Goal: Obtain resource: Download file/media

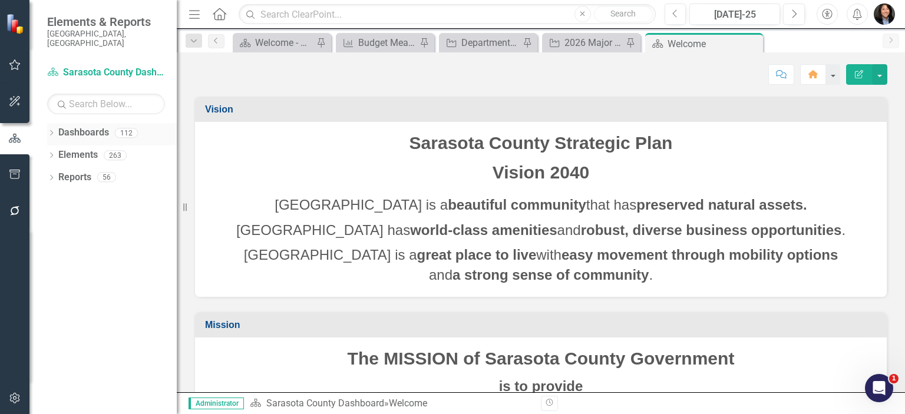
click at [52, 130] on icon at bounding box center [51, 132] width 3 height 5
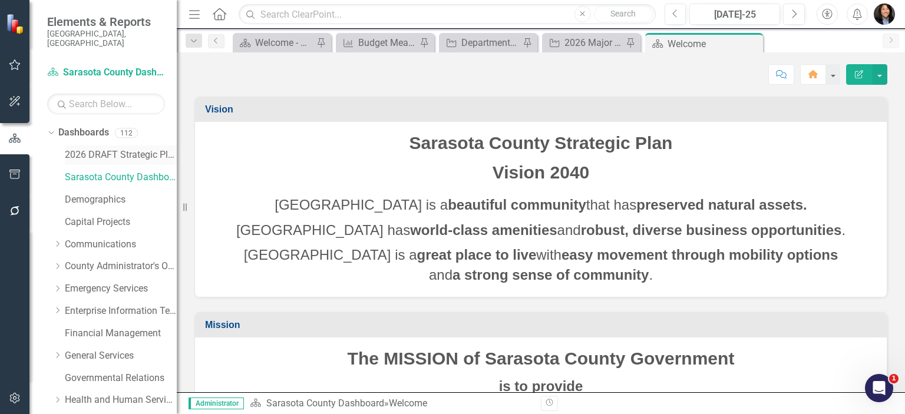
click at [86, 149] on link "2026 DRAFT Strategic Plan" at bounding box center [121, 156] width 112 height 14
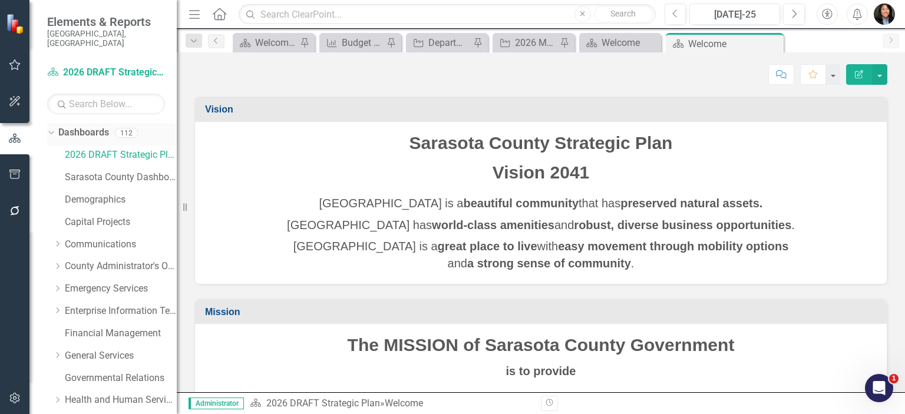
click at [52, 128] on icon "Dropdown" at bounding box center [50, 132] width 6 height 8
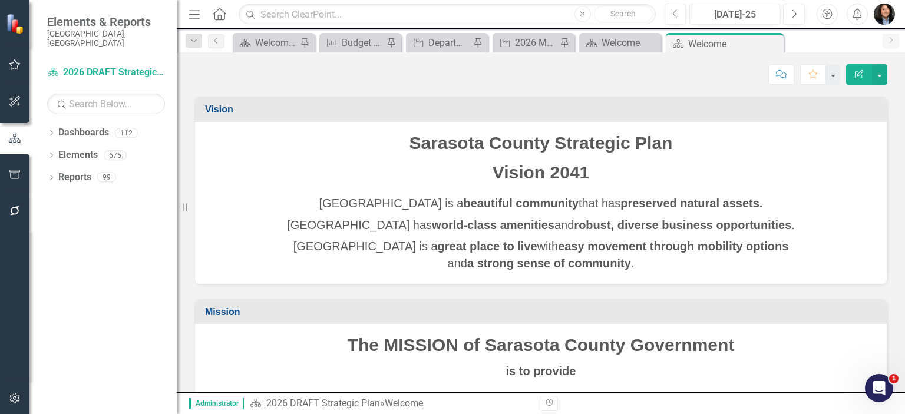
click at [45, 169] on div "Dropdown Dashboards 112 2026 DRAFT Strategic Plan Sarasota County Dashboard Dem…" at bounding box center [102, 268] width 147 height 291
click at [48, 176] on icon "Dropdown" at bounding box center [51, 179] width 8 height 6
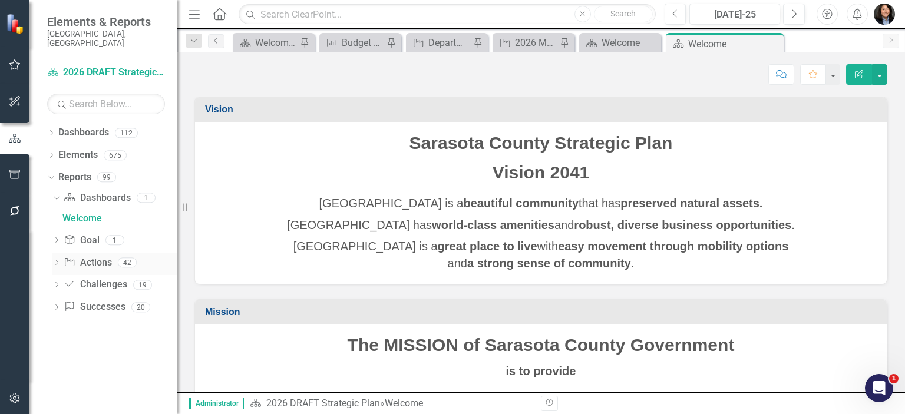
click at [99, 256] on link "Action Actions" at bounding box center [88, 263] width 48 height 14
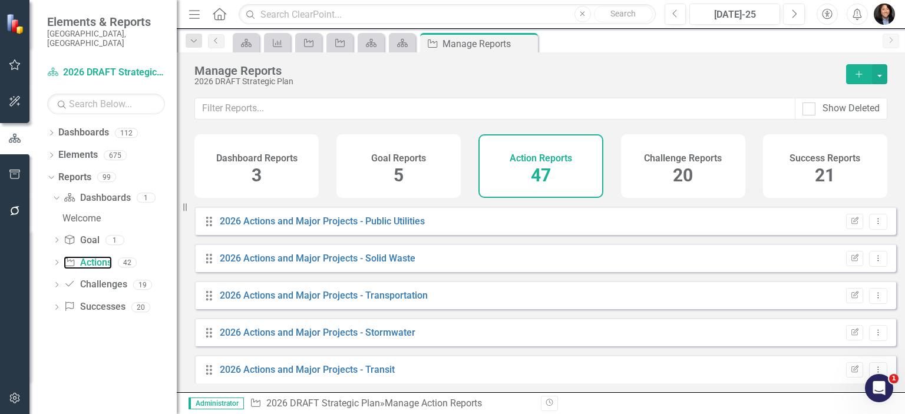
scroll to position [1565, 0]
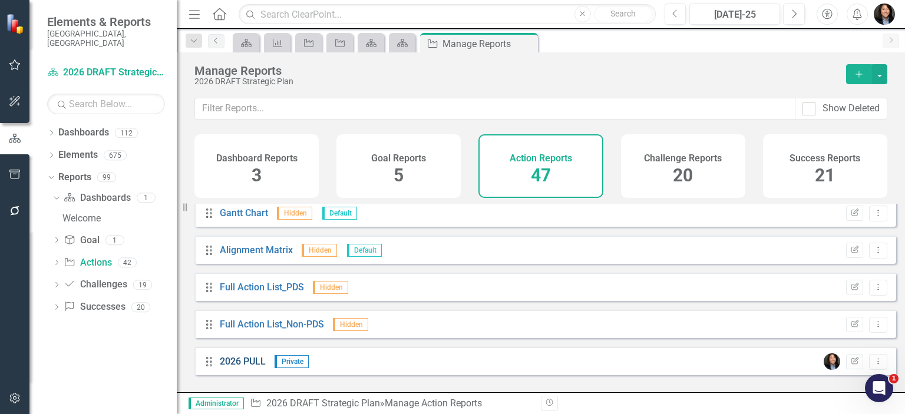
click at [245, 367] on link "2026 PULL" at bounding box center [243, 361] width 46 height 11
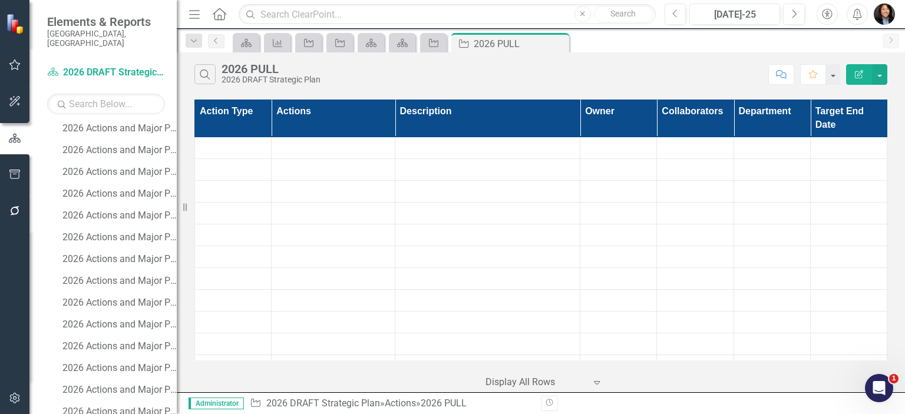
scroll to position [742, 0]
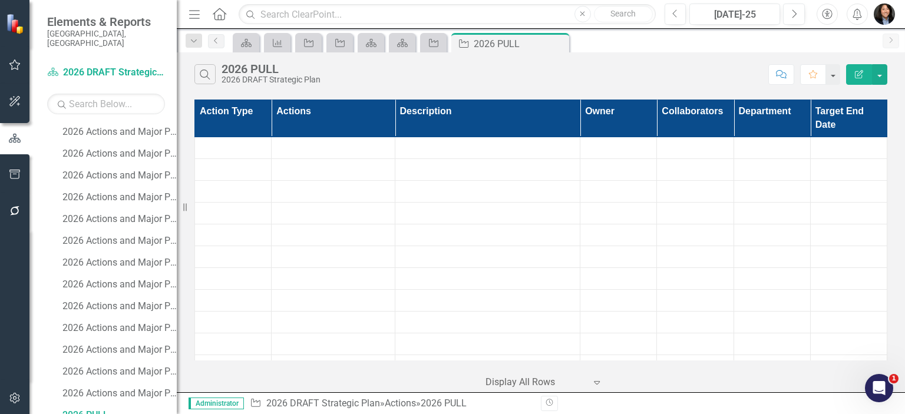
click at [752, 107] on th "Department" at bounding box center [772, 118] width 77 height 37
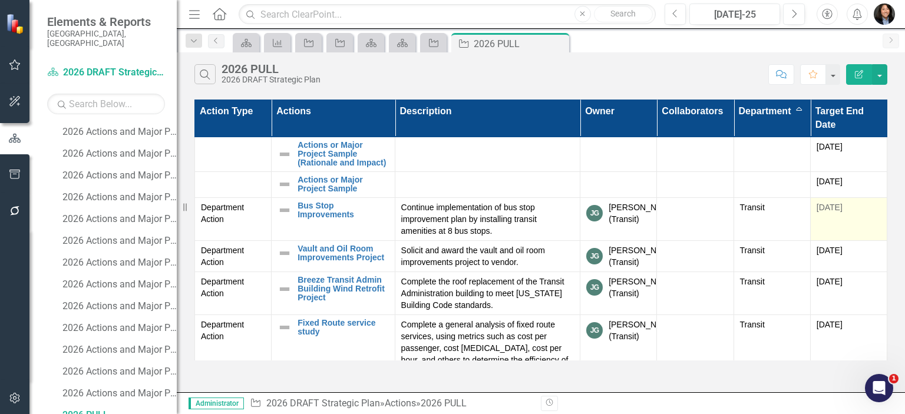
click at [196, 13] on icon "Menu" at bounding box center [194, 14] width 15 height 12
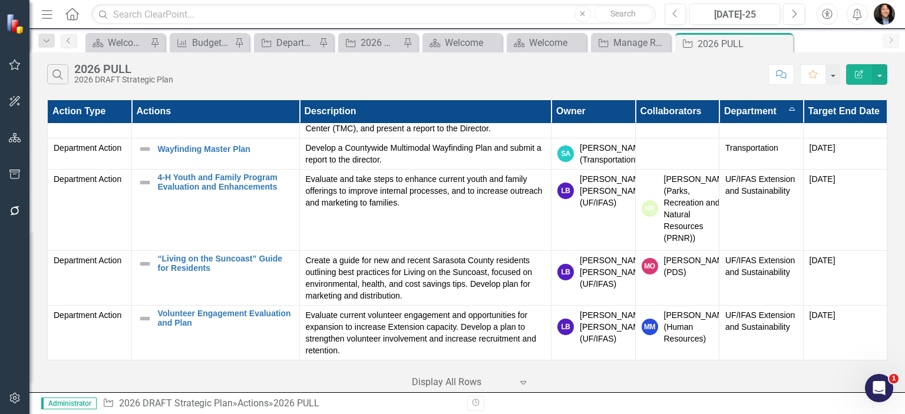
scroll to position [8630, 0]
click at [880, 73] on button "button" at bounding box center [879, 74] width 15 height 21
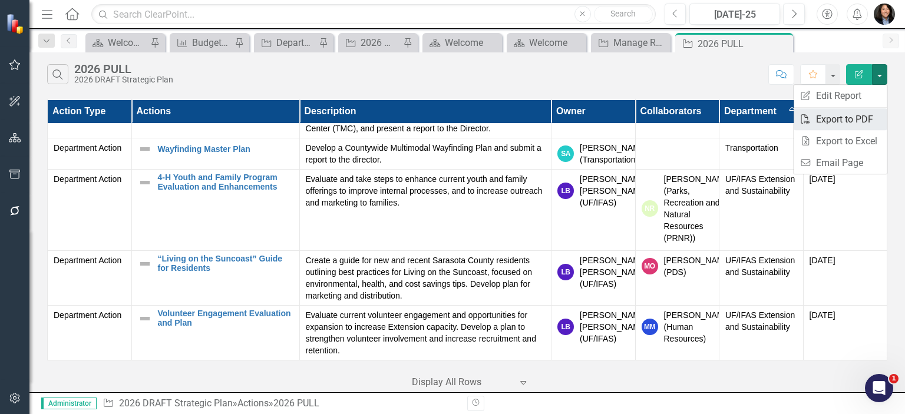
click at [856, 122] on link "PDF Export to PDF" at bounding box center [840, 119] width 93 height 22
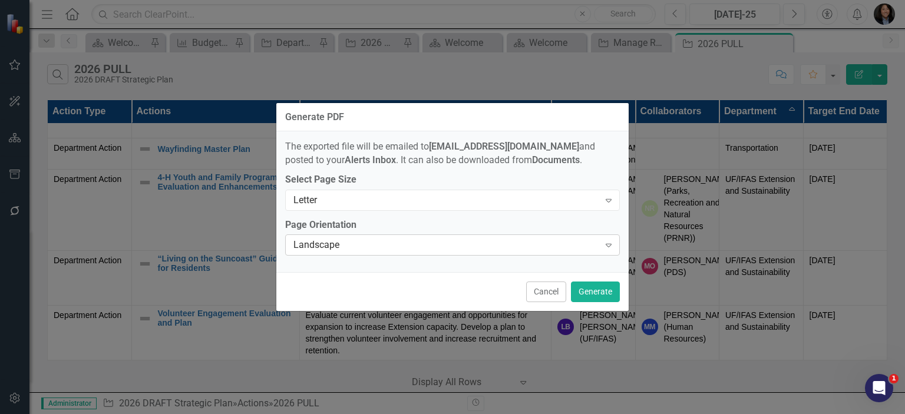
click at [331, 245] on div "Landscape" at bounding box center [446, 246] width 306 height 14
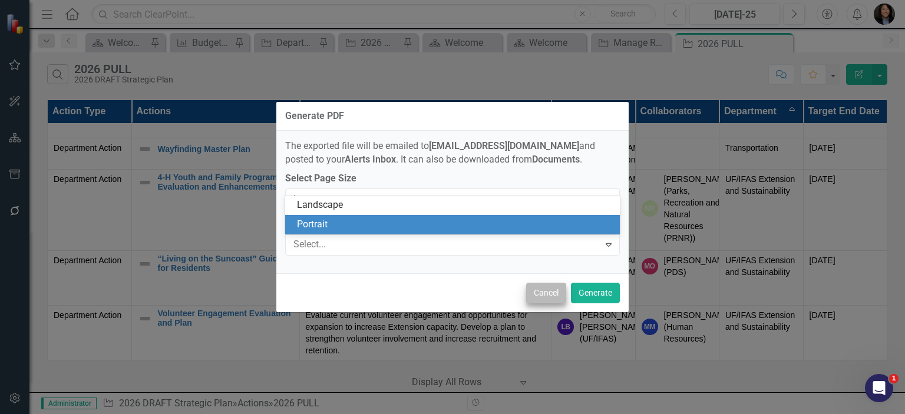
click at [338, 225] on div "Portrait" at bounding box center [455, 225] width 316 height 14
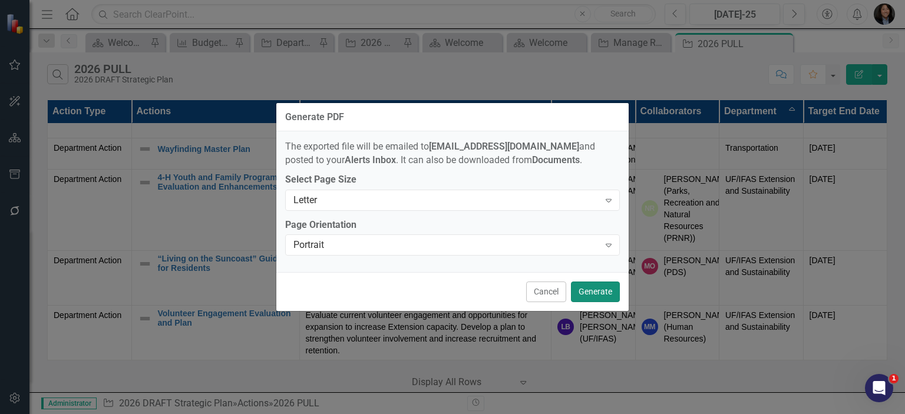
click at [608, 290] on button "Generate" at bounding box center [595, 292] width 49 height 21
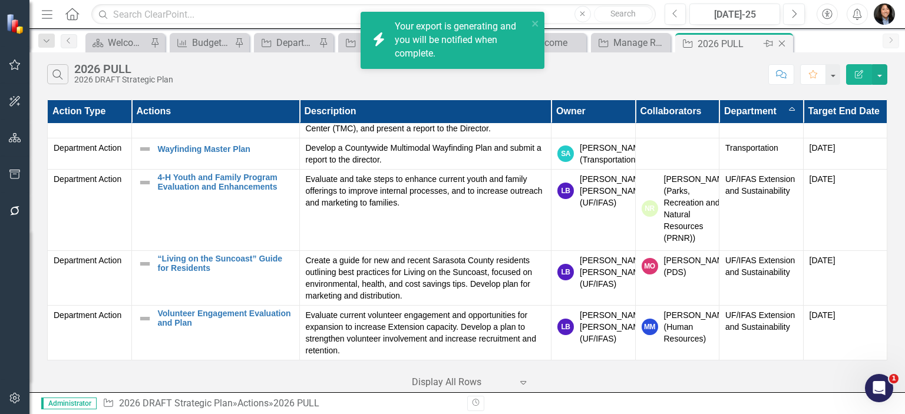
click at [784, 44] on icon "Close" at bounding box center [782, 43] width 12 height 9
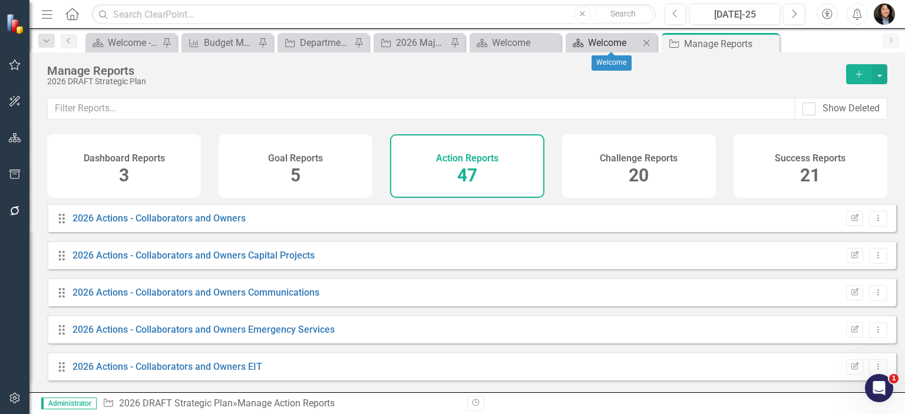
click at [614, 44] on div "Welcome" at bounding box center [613, 42] width 51 height 15
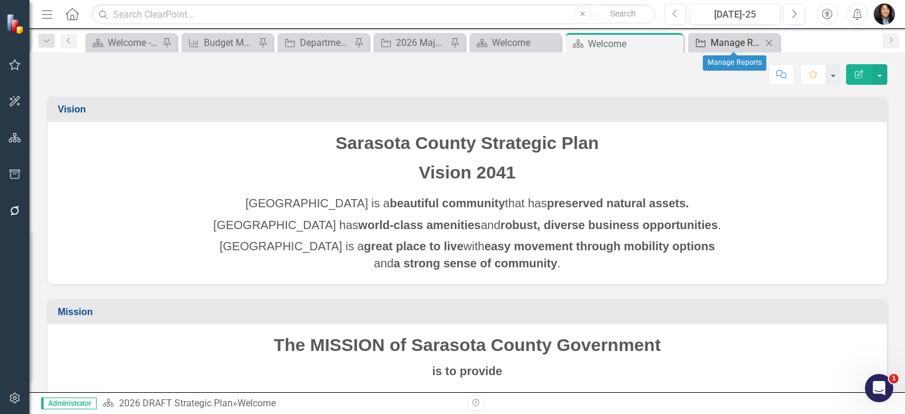
click at [731, 42] on div "Manage Reports" at bounding box center [736, 42] width 51 height 15
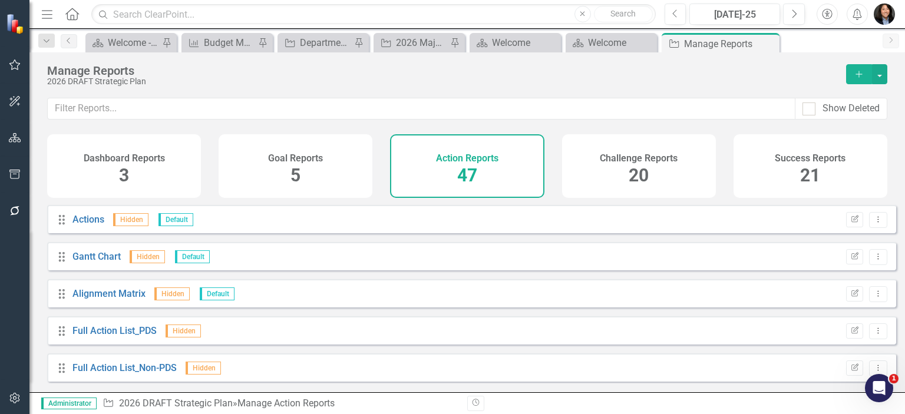
scroll to position [1565, 0]
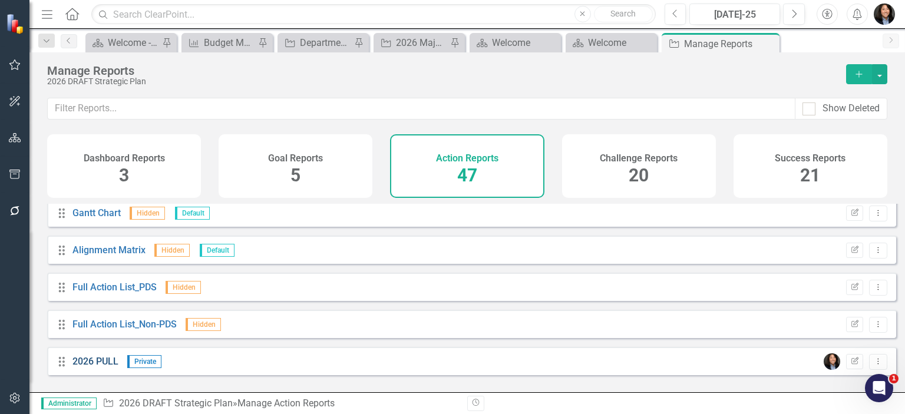
click at [93, 367] on link "2026 PULL" at bounding box center [95, 361] width 46 height 11
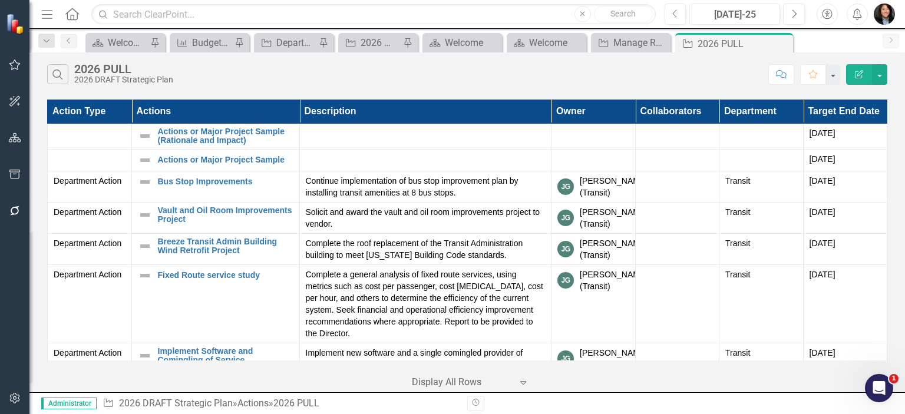
click at [734, 109] on th "Department" at bounding box center [762, 112] width 84 height 24
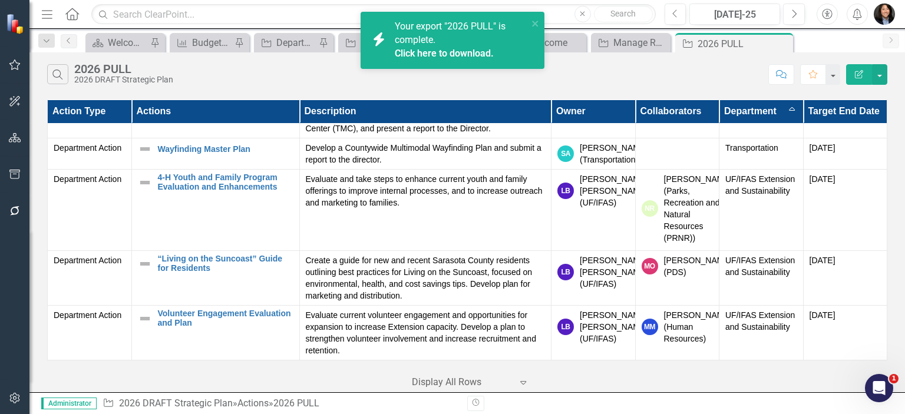
scroll to position [8545, 0]
